Goal: Information Seeking & Learning: Understand process/instructions

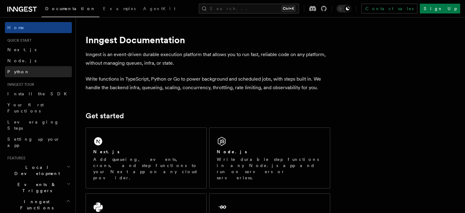
click at [25, 72] on link "Python" at bounding box center [38, 71] width 67 height 11
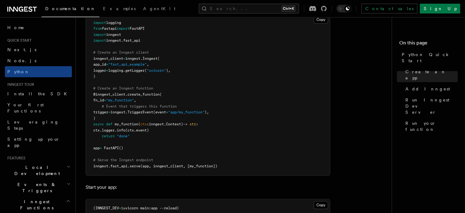
scroll to position [459, 0]
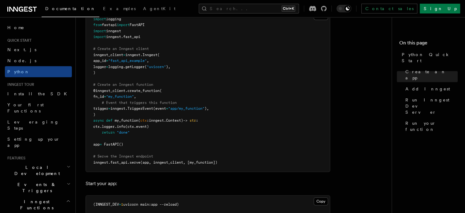
click at [108, 109] on span "trigger" at bounding box center [100, 108] width 15 height 4
click at [153, 107] on span "TriggerEvent" at bounding box center [141, 108] width 26 height 4
click at [103, 57] on pre "import logging from fastapi import FastAPI import inngest import inngest . fast…" at bounding box center [208, 90] width 244 height 161
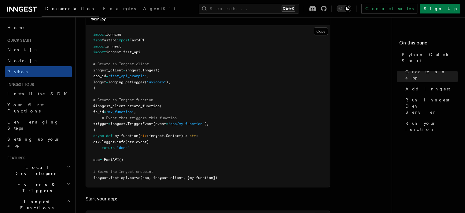
scroll to position [443, 0]
click at [126, 112] on span ""my_function"" at bounding box center [120, 112] width 28 height 4
click at [199, 176] on span "(app, inngest_client, [my_function])" at bounding box center [178, 178] width 77 height 4
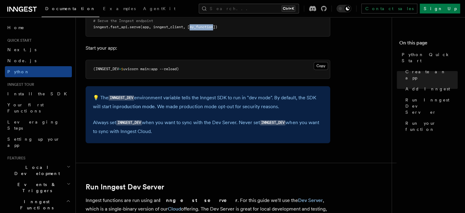
scroll to position [595, 0]
